Goal: Transaction & Acquisition: Purchase product/service

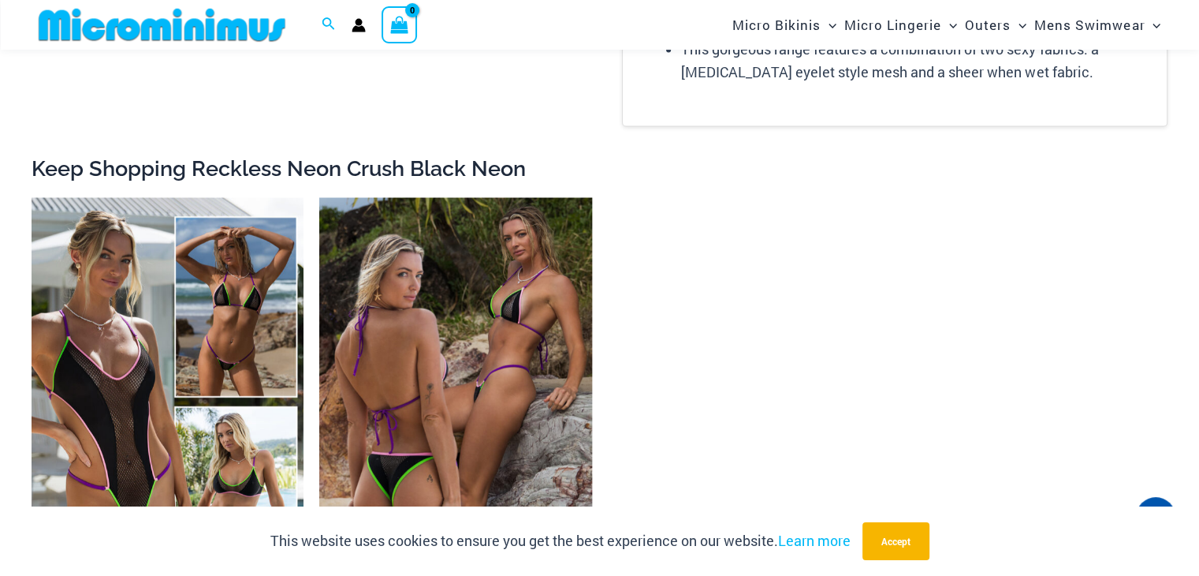
scroll to position [2645, 0]
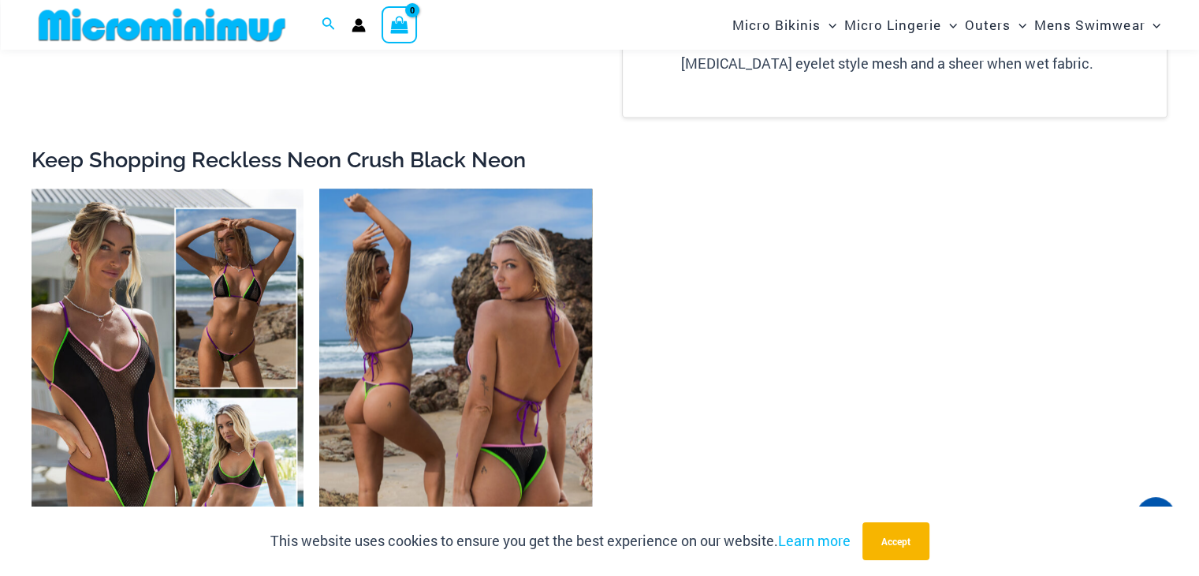
click at [455, 260] on img at bounding box center [455, 392] width 272 height 408
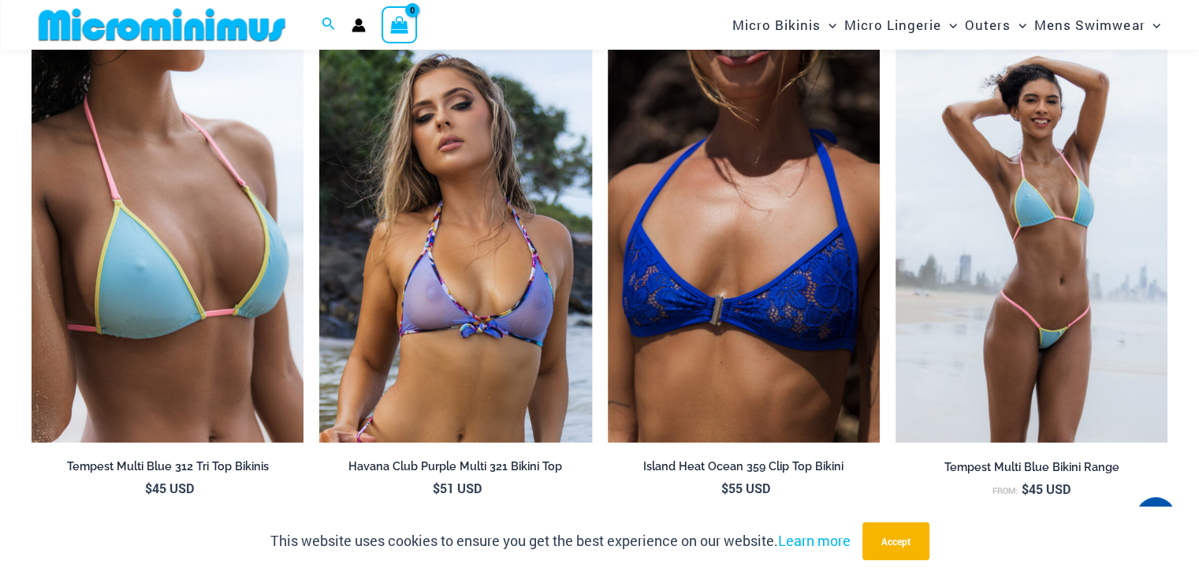
scroll to position [5829, 0]
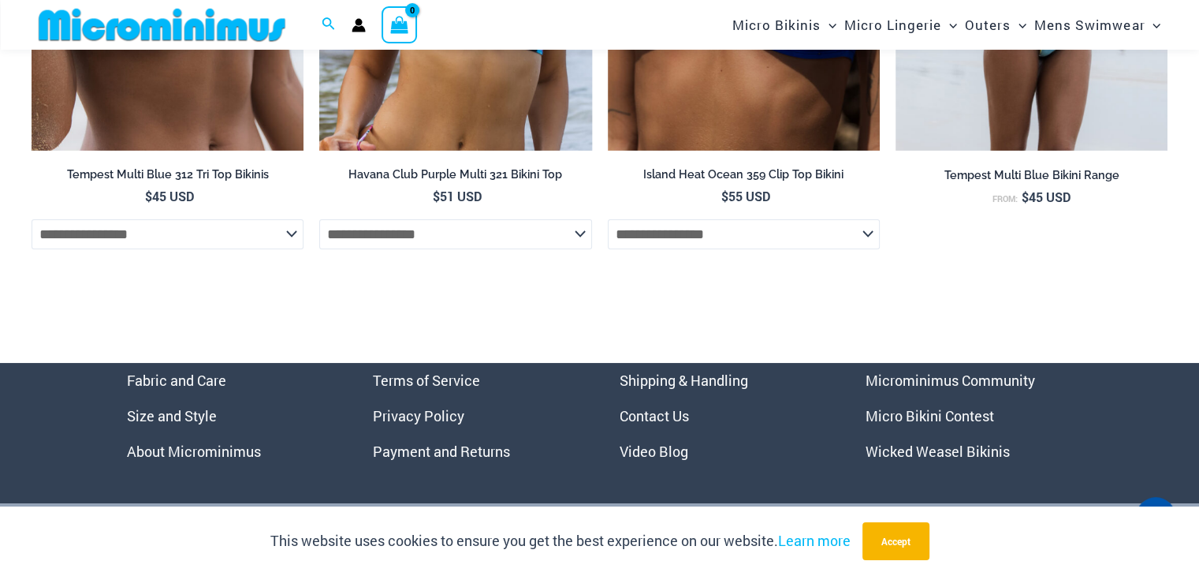
drag, startPoint x: 1199, startPoint y: 45, endPoint x: 1189, endPoint y: 493, distance: 447.9
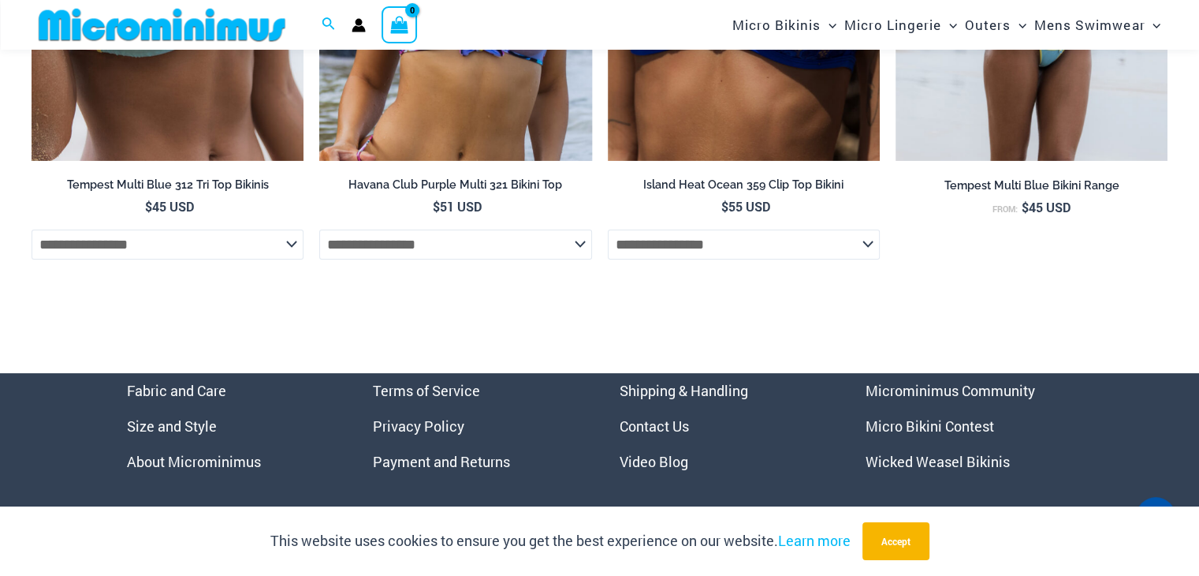
scroll to position [6112, 0]
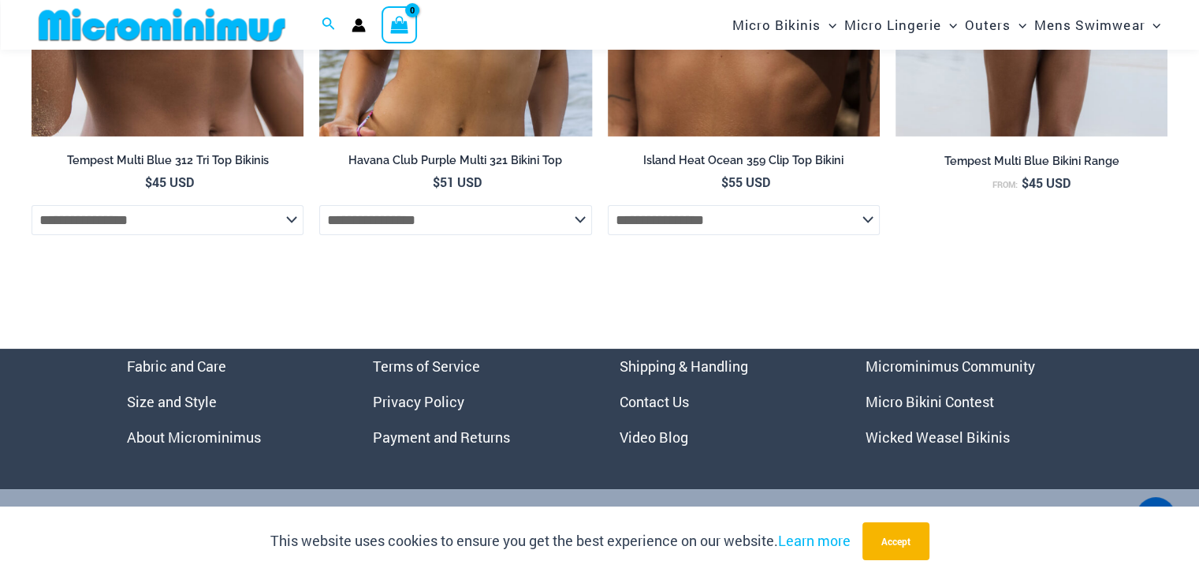
click at [915, 404] on link "Micro Bikini Contest" at bounding box center [930, 401] width 129 height 19
